Goal: Check status: Check status

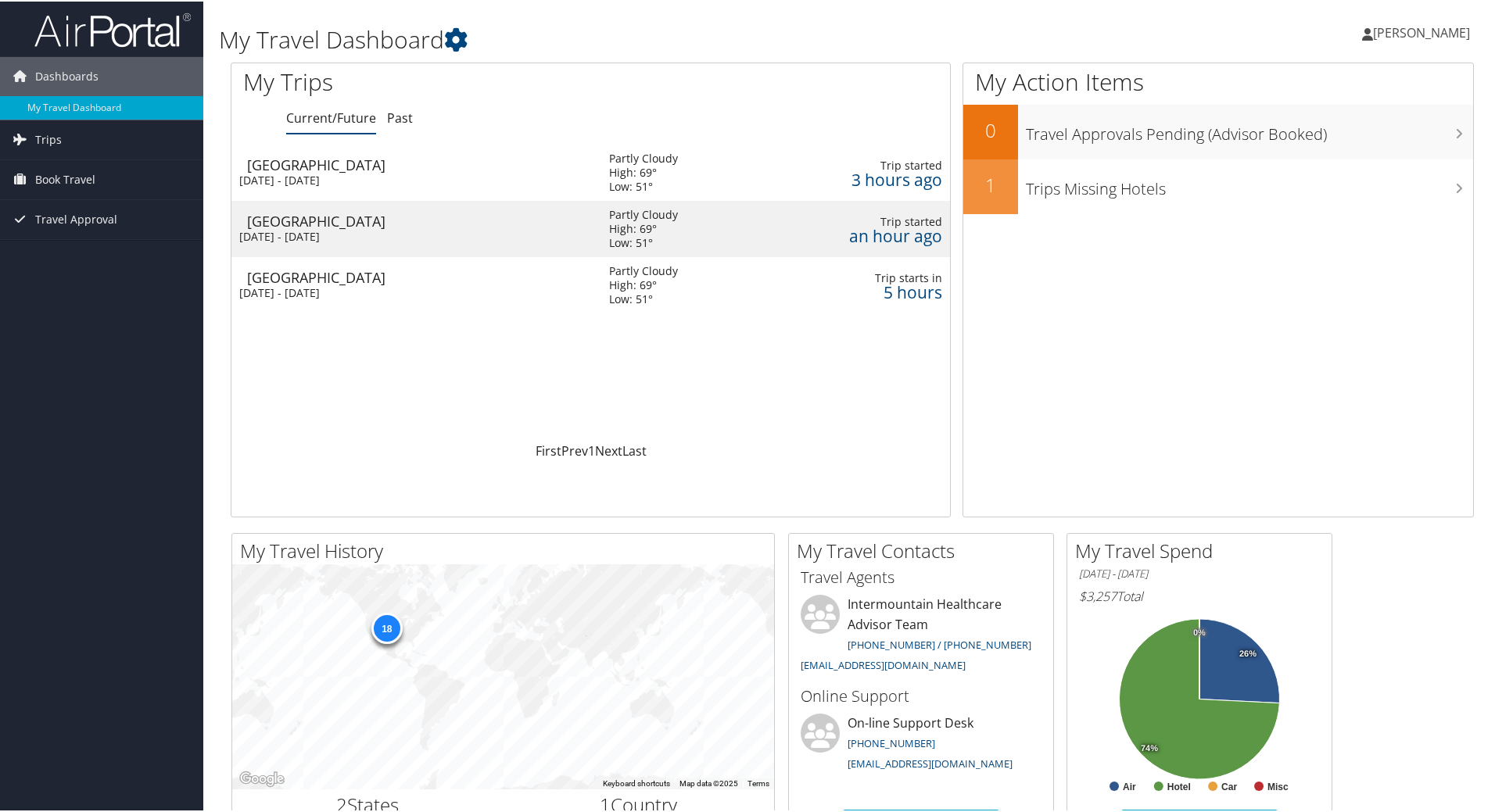
click at [299, 276] on div "Salt Lake City" at bounding box center [420, 275] width 346 height 14
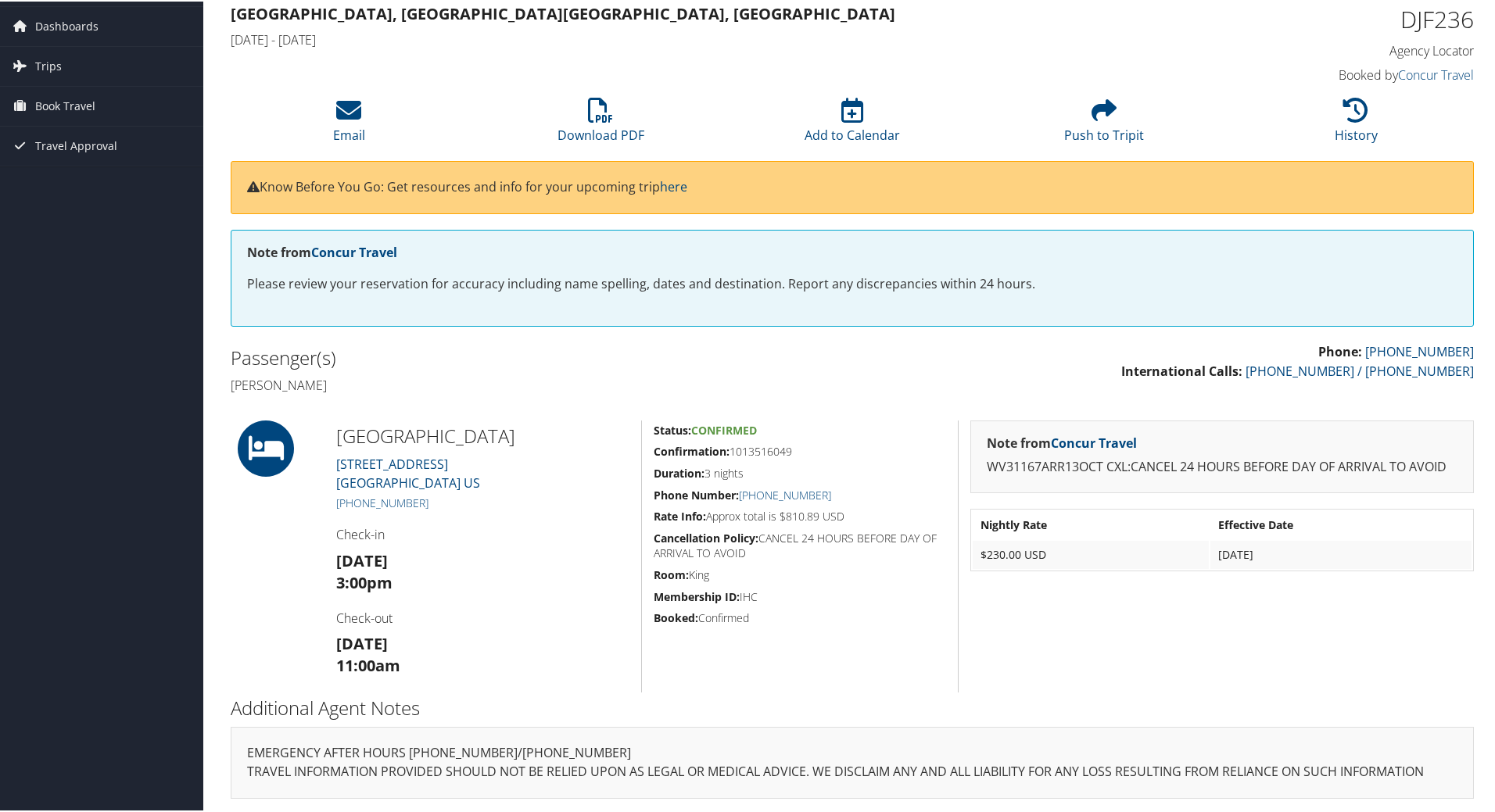
scroll to position [51, 0]
